Goal: Information Seeking & Learning: Understand process/instructions

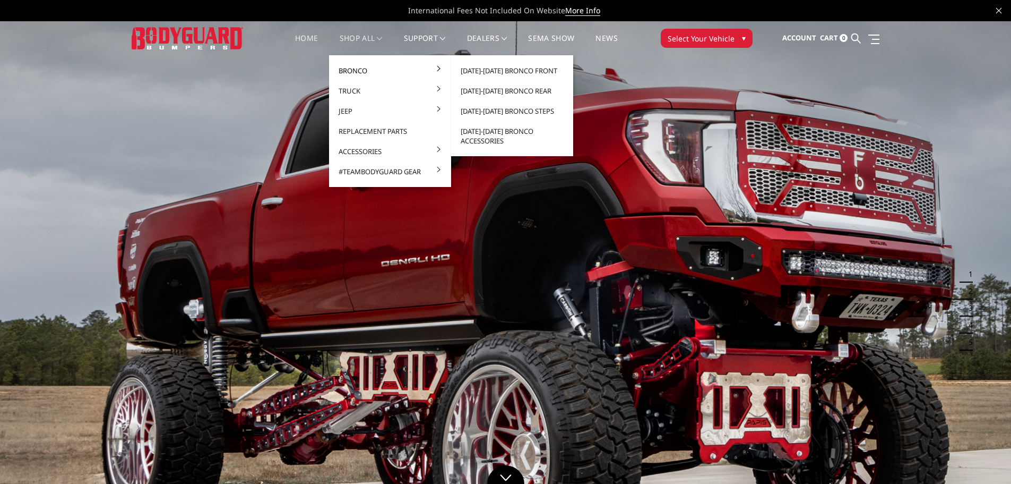
click at [356, 63] on link "Bronco" at bounding box center [390, 71] width 114 height 20
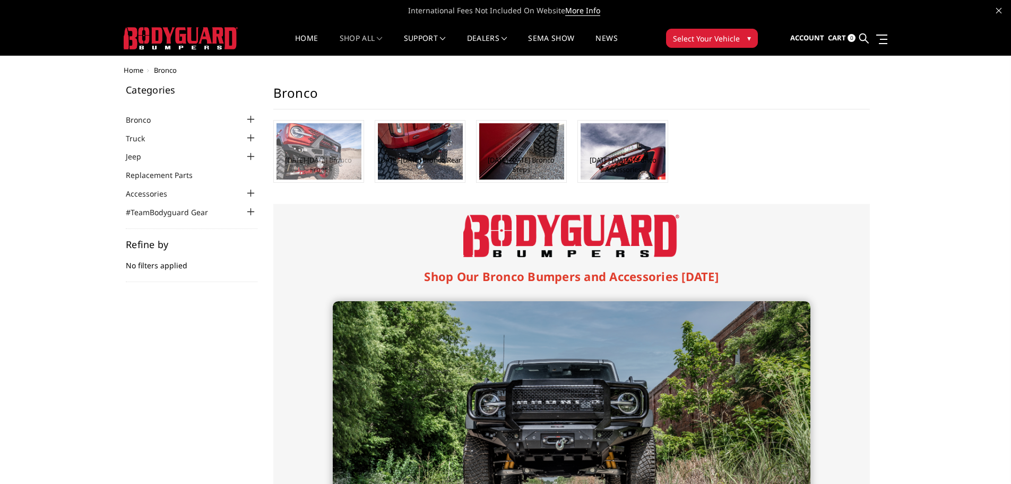
click at [318, 153] on img at bounding box center [319, 151] width 85 height 56
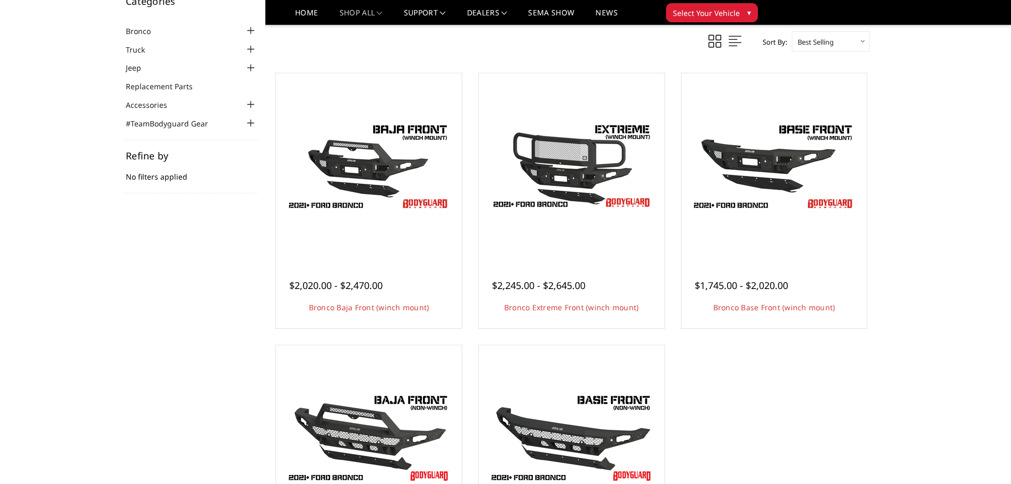
scroll to position [53, 0]
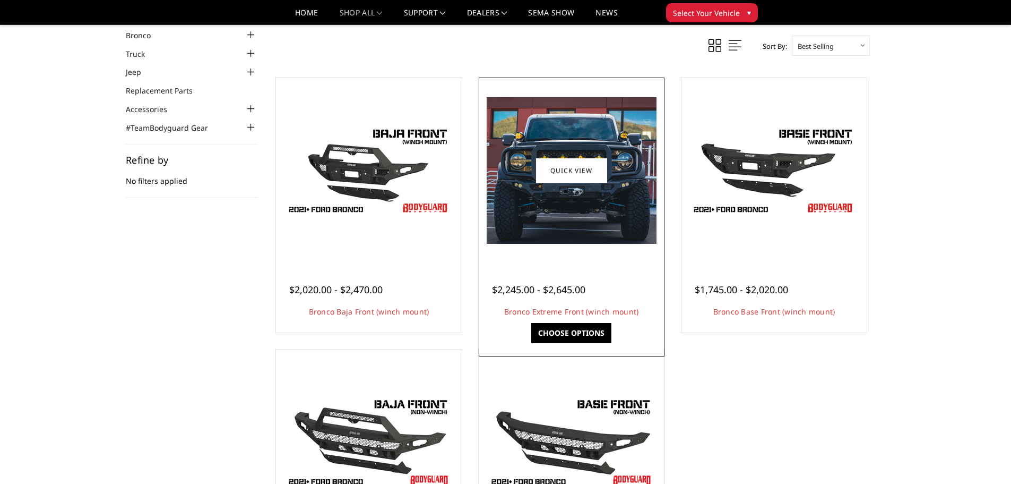
click at [562, 189] on img at bounding box center [572, 170] width 170 height 146
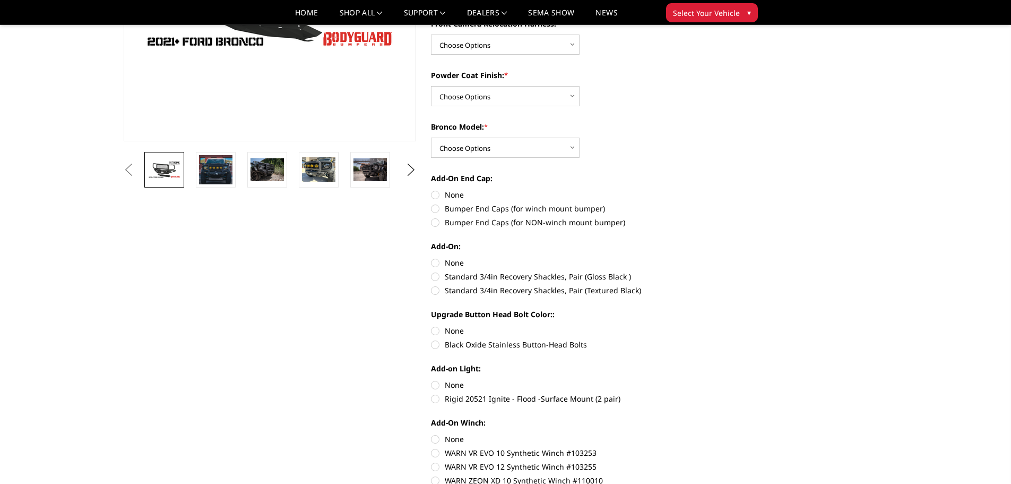
scroll to position [210, 0]
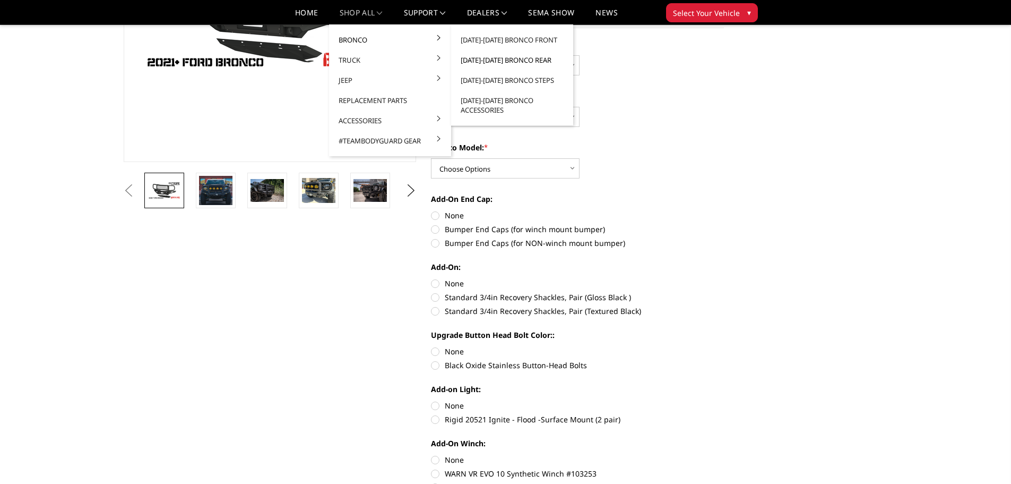
click at [486, 61] on link "[DATE]-[DATE] Bronco Rear" at bounding box center [512, 60] width 114 height 20
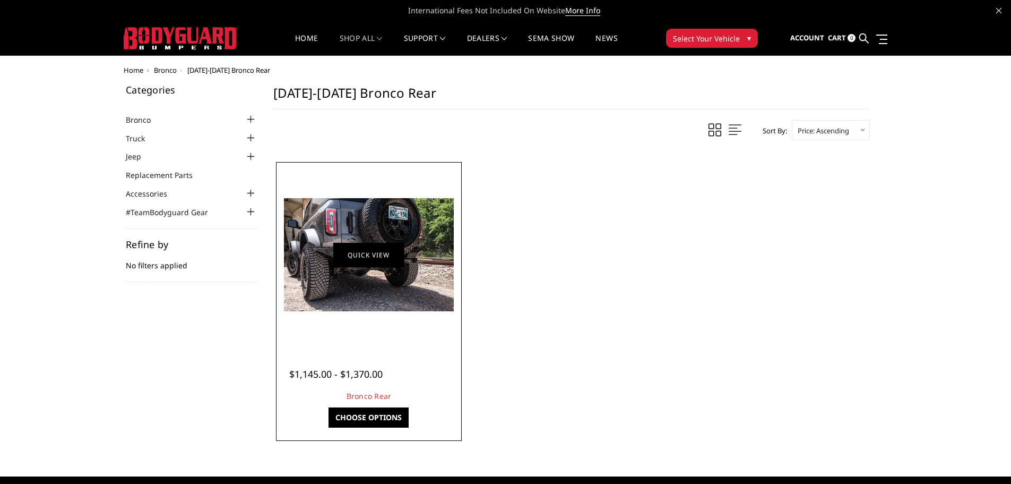
click at [391, 265] on link "Quick view" at bounding box center [368, 254] width 71 height 25
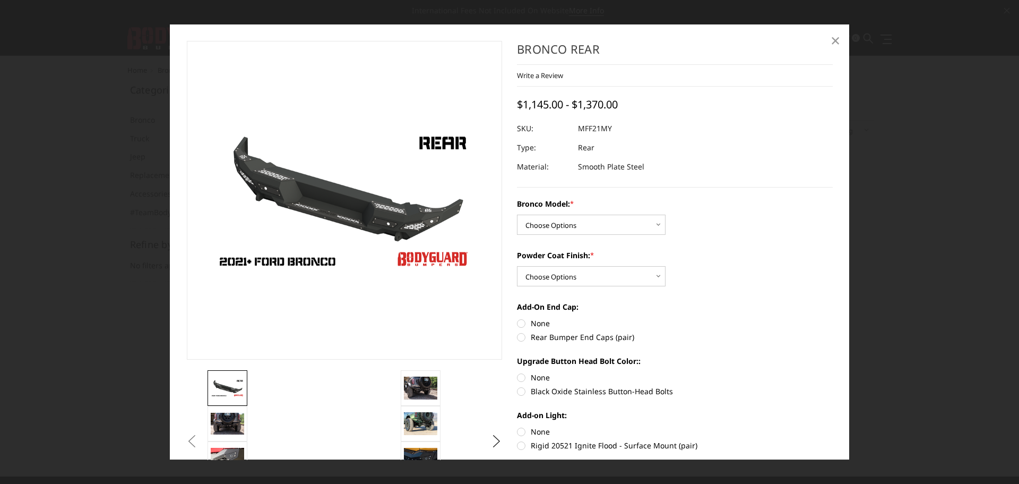
click at [837, 41] on span "×" at bounding box center [836, 40] width 10 height 23
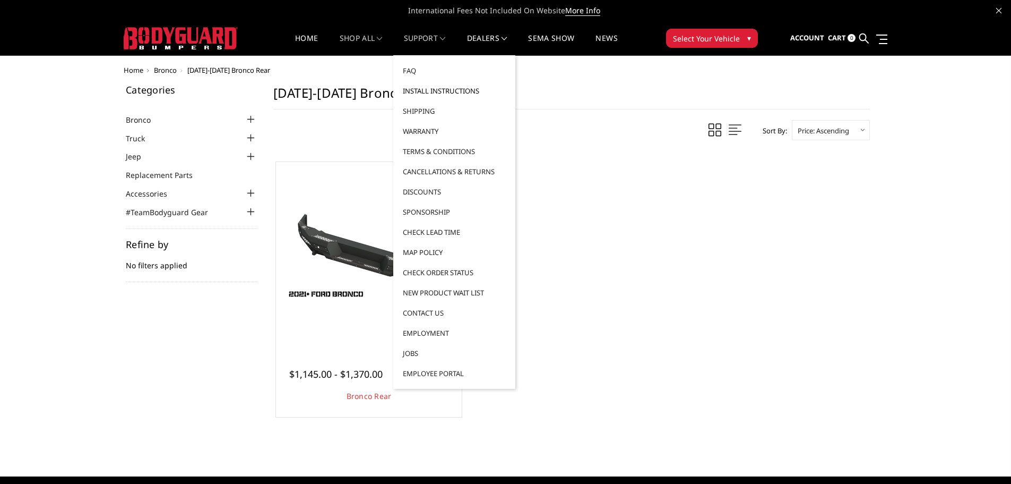
click at [423, 89] on link "Install Instructions" at bounding box center [455, 91] width 114 height 20
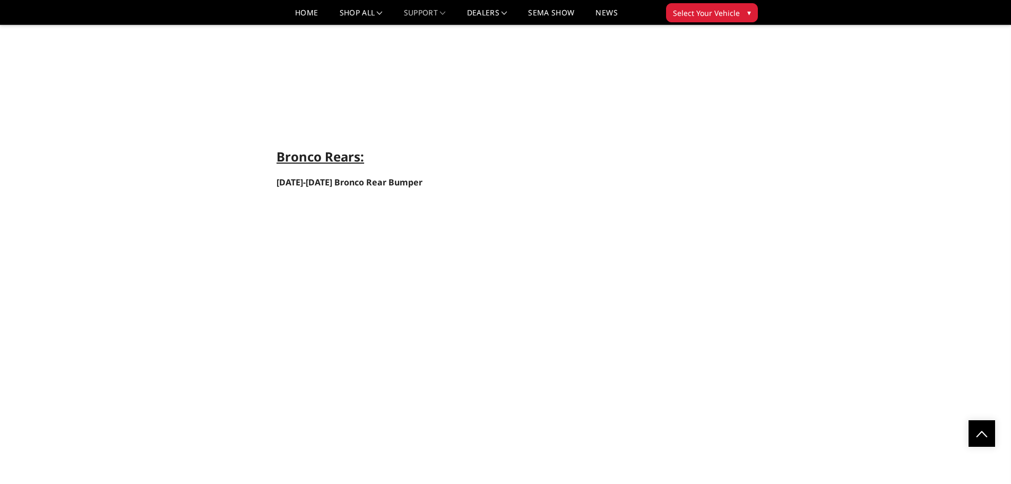
scroll to position [2760, 0]
